Goal: Information Seeking & Learning: Understand process/instructions

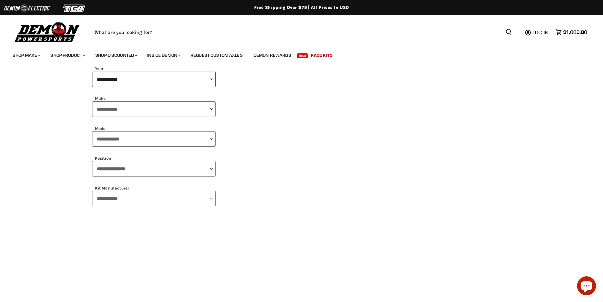
scroll to position [59, 0]
click at [43, 34] on img at bounding box center [47, 32] width 69 height 22
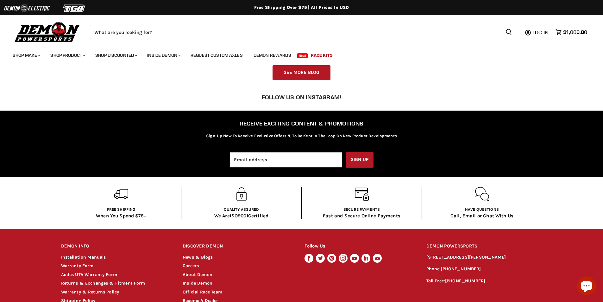
scroll to position [1018, 0]
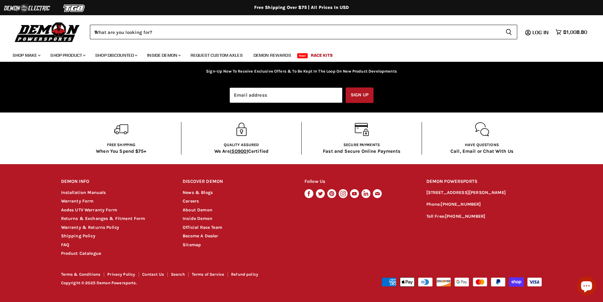
scroll to position [1151, 0]
click at [95, 219] on link "Returns & Exchanges & Fitment Form" at bounding box center [103, 217] width 84 height 5
